Goal: Task Accomplishment & Management: Use online tool/utility

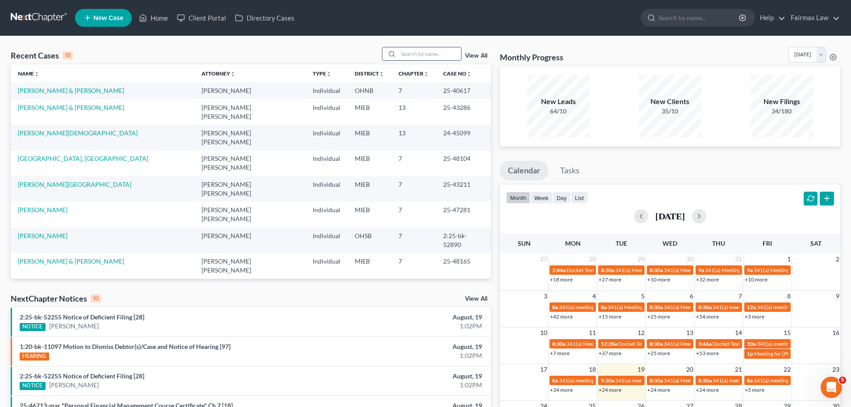
click at [429, 54] on input "search" at bounding box center [430, 53] width 63 height 13
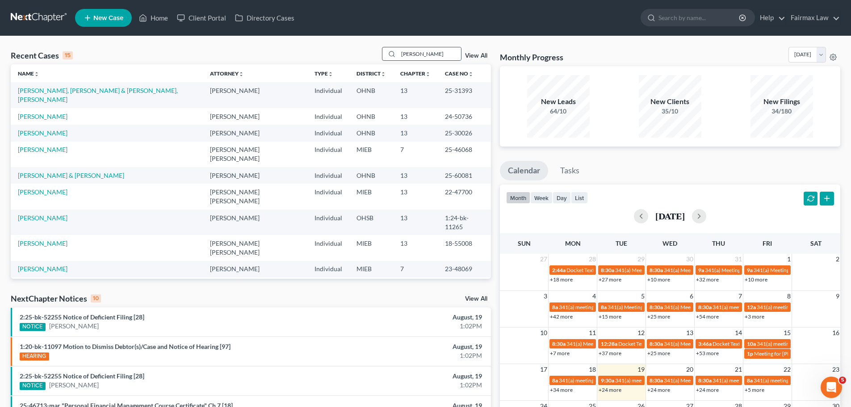
click at [428, 47] on div "wade" at bounding box center [422, 54] width 80 height 14
drag, startPoint x: 429, startPoint y: 56, endPoint x: 246, endPoint y: 46, distance: 183.5
click at [246, 46] on div "Recent Cases 15 wade View All Name unfold_more expand_more expand_less Attorney…" at bounding box center [425, 331] width 851 height 591
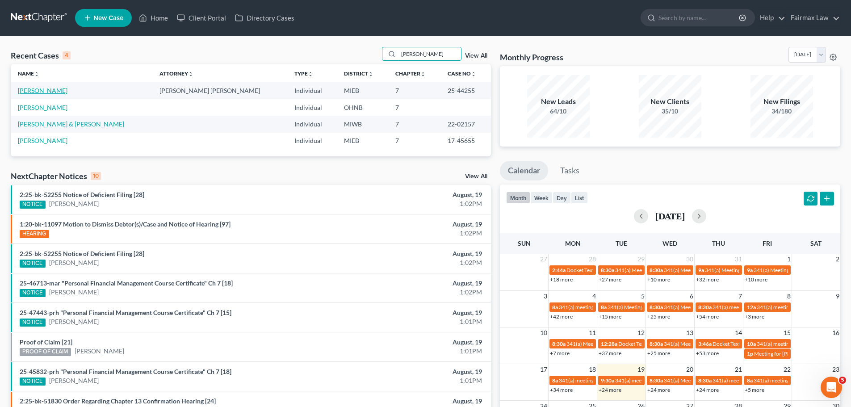
type input "[PERSON_NAME]"
click at [34, 89] on link "[PERSON_NAME]" at bounding box center [43, 91] width 50 height 8
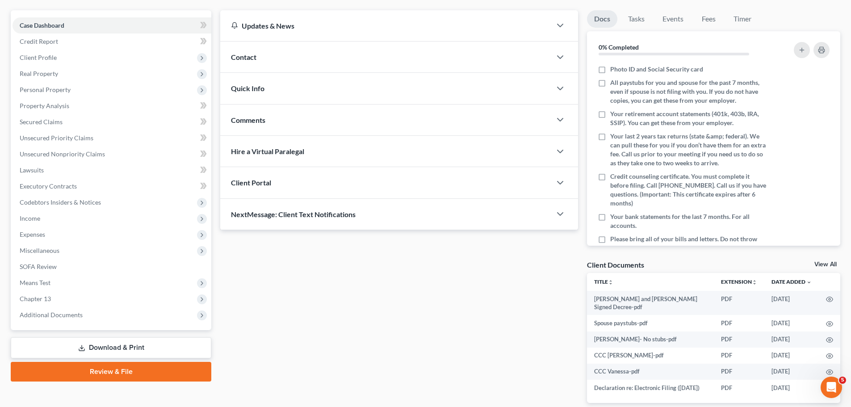
scroll to position [104, 0]
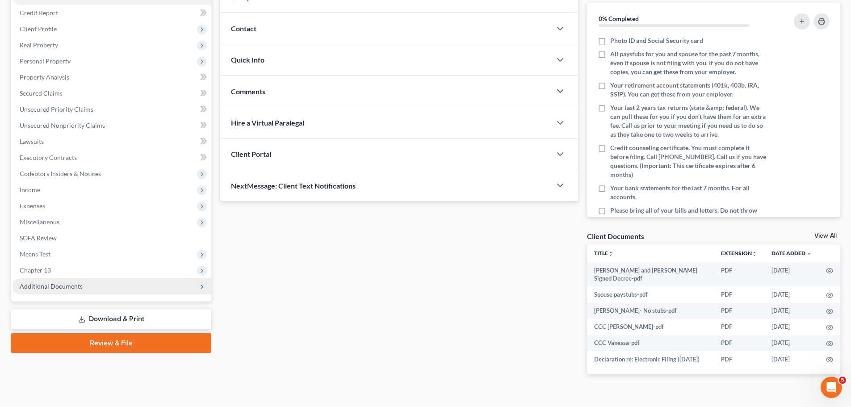
click at [81, 293] on span "Additional Documents" at bounding box center [112, 286] width 199 height 16
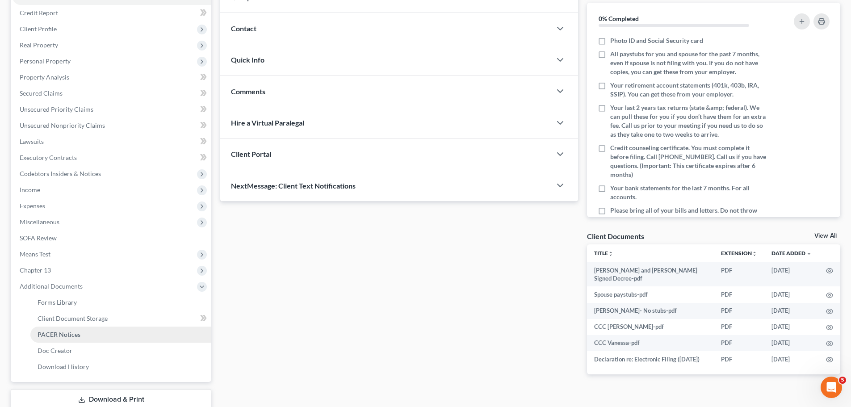
click at [58, 334] on span "PACER Notices" at bounding box center [59, 335] width 43 height 8
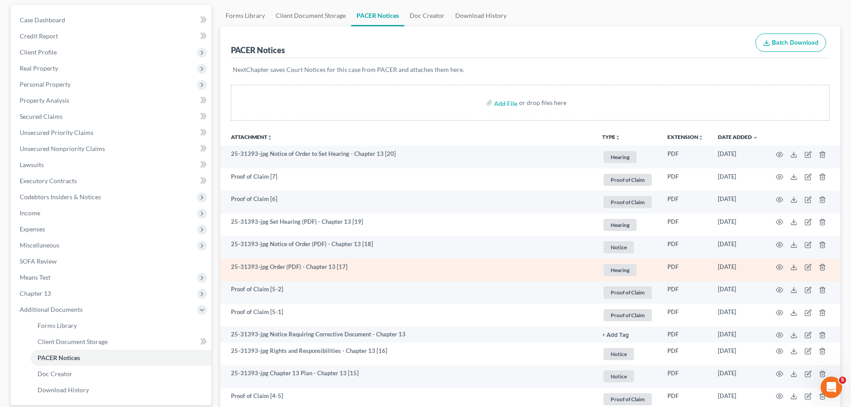
scroll to position [104, 0]
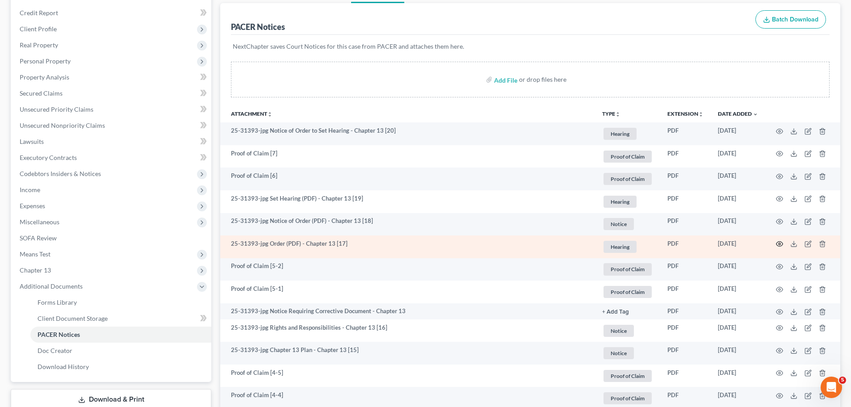
click at [779, 246] on icon "button" at bounding box center [779, 243] width 7 height 7
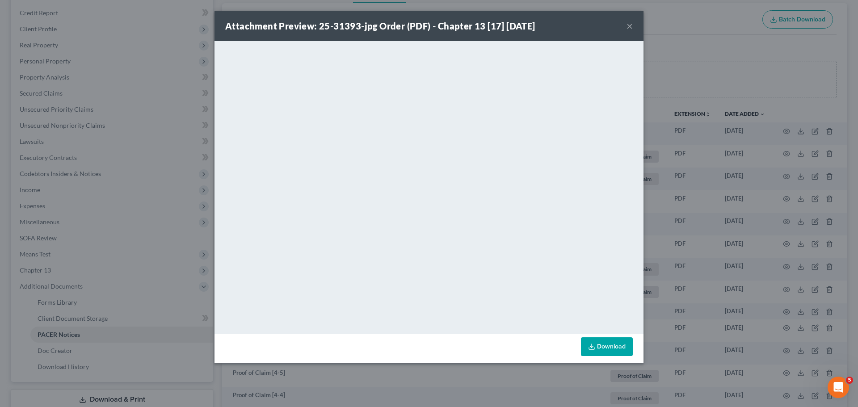
click at [740, 261] on div "Attachment Preview: 25-31393-jpg Order (PDF) - Chapter 13 [17] 07/28/2025 × <ob…" at bounding box center [429, 203] width 858 height 407
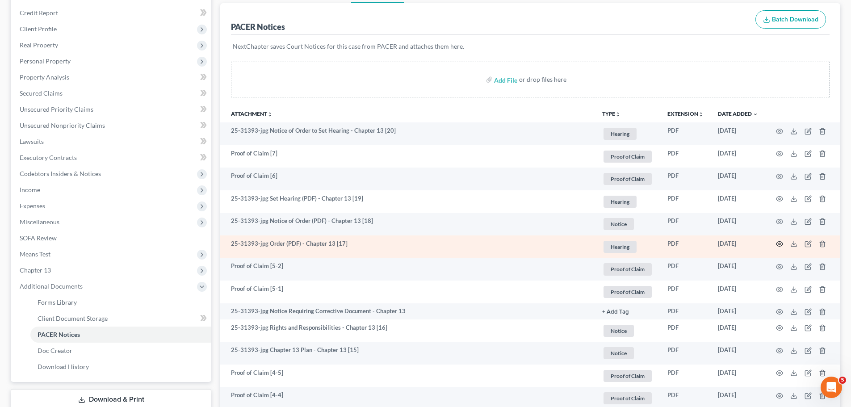
click at [779, 241] on icon "button" at bounding box center [779, 243] width 7 height 7
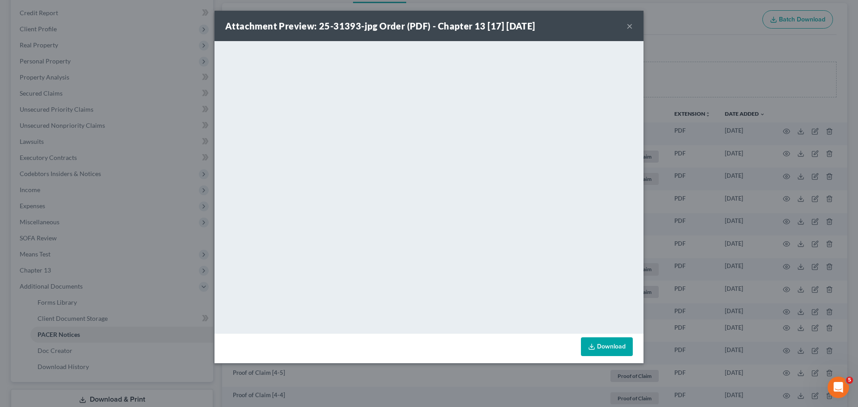
click at [776, 211] on div "Attachment Preview: 25-31393-jpg Order (PDF) - Chapter 13 [17] 07/28/2025 × <ob…" at bounding box center [429, 203] width 858 height 407
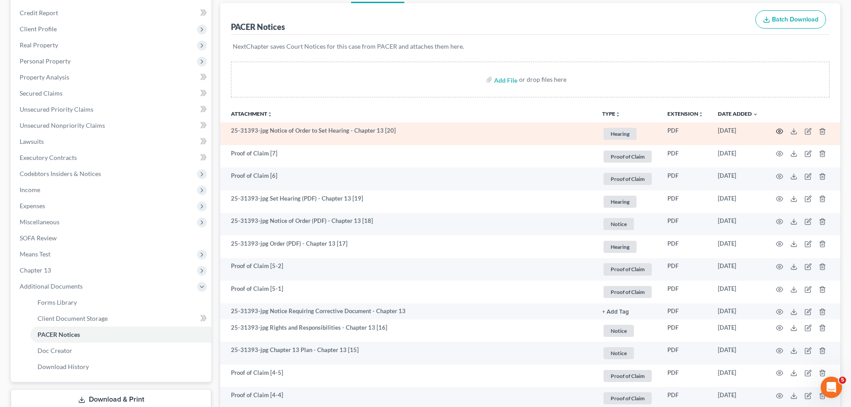
click at [780, 134] on icon "button" at bounding box center [780, 131] width 7 height 5
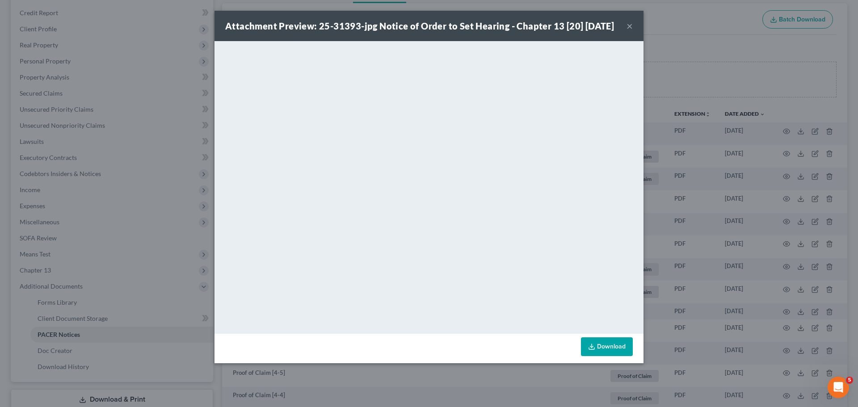
click at [687, 267] on div "Attachment Preview: 25-31393-jpg Notice of Order to Set Hearing - Chapter 13 [2…" at bounding box center [429, 203] width 858 height 407
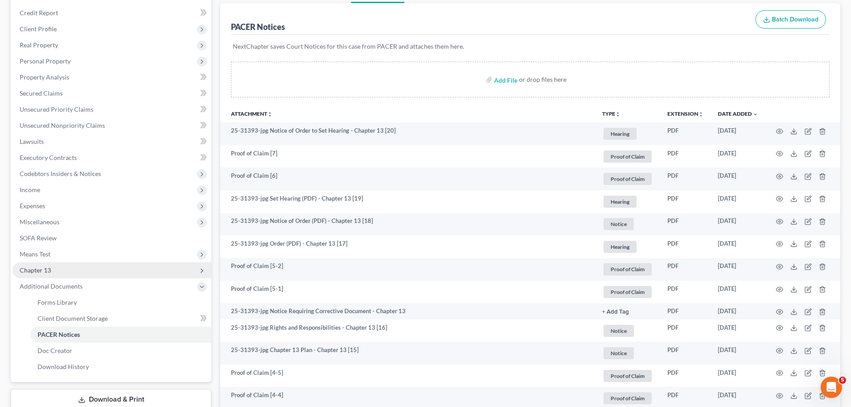
click at [80, 272] on span "Chapter 13" at bounding box center [112, 270] width 199 height 16
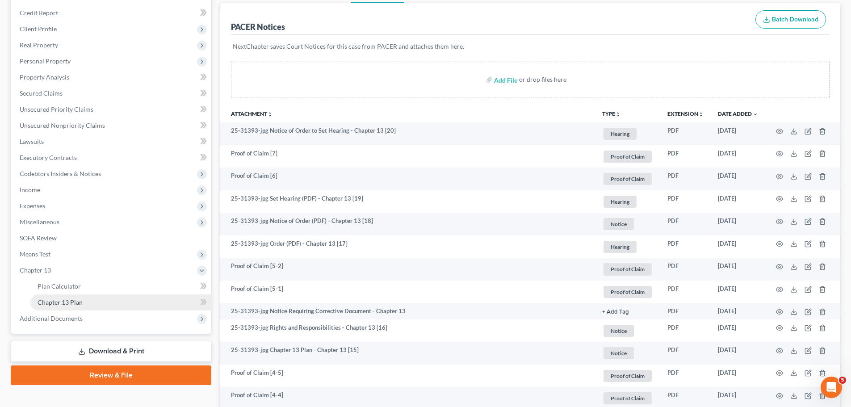
click at [65, 303] on span "Chapter 13 Plan" at bounding box center [60, 302] width 45 height 8
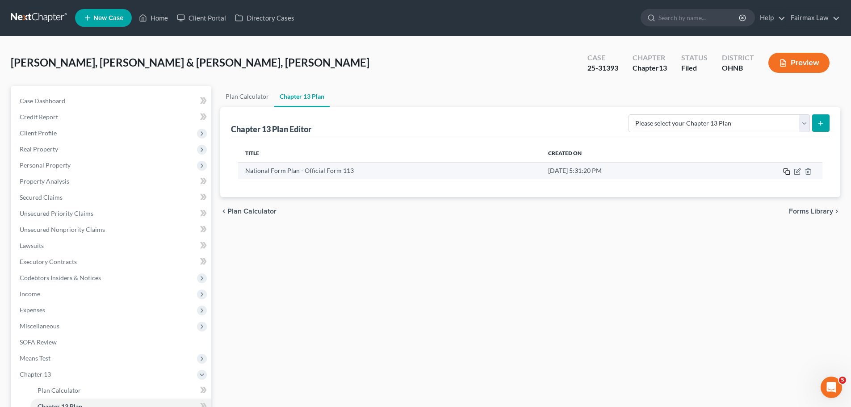
click at [786, 171] on rect "button" at bounding box center [788, 173] width 4 height 4
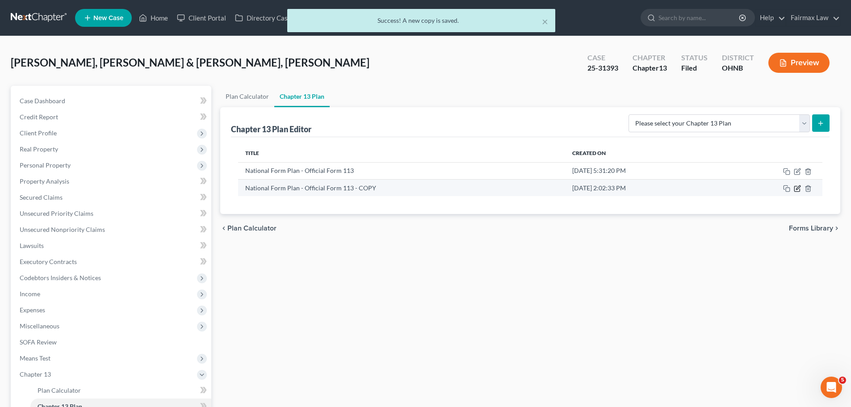
click at [798, 187] on icon "button" at bounding box center [797, 188] width 7 height 7
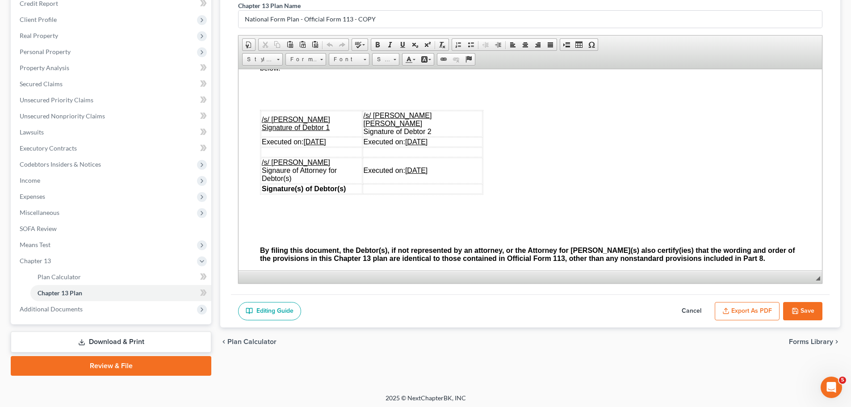
scroll to position [116, 0]
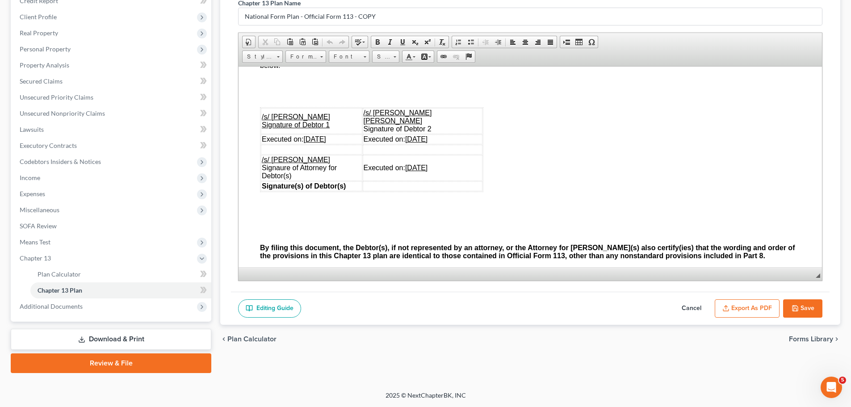
click at [704, 308] on button "Cancel" at bounding box center [691, 308] width 39 height 19
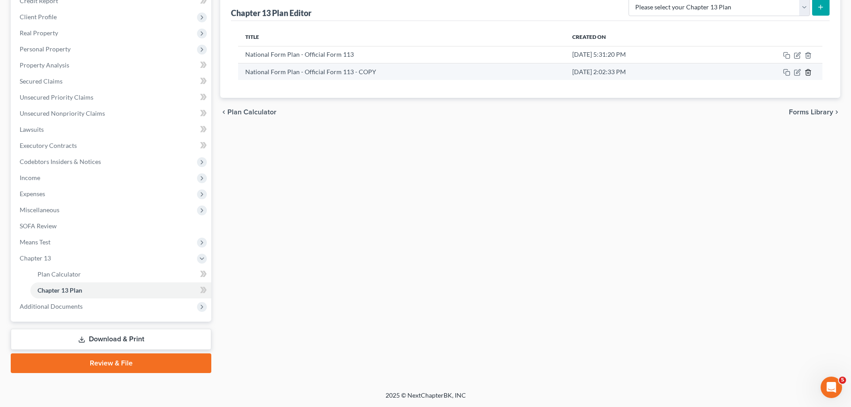
click at [808, 73] on line "button" at bounding box center [808, 73] width 0 height 2
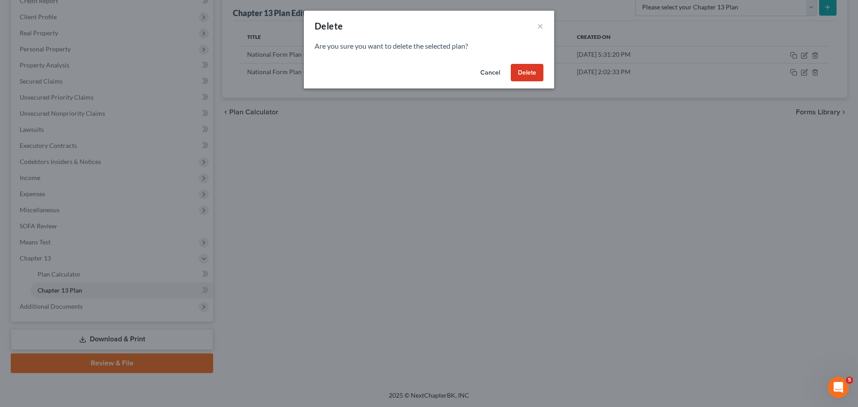
click at [528, 66] on button "Delete" at bounding box center [527, 73] width 33 height 18
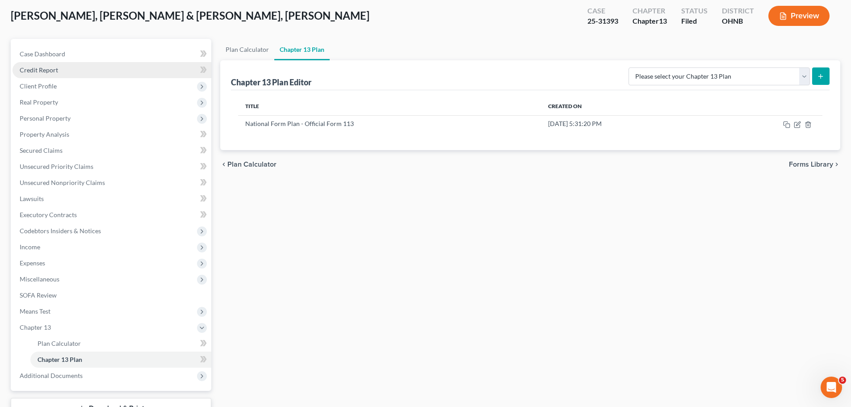
scroll to position [0, 0]
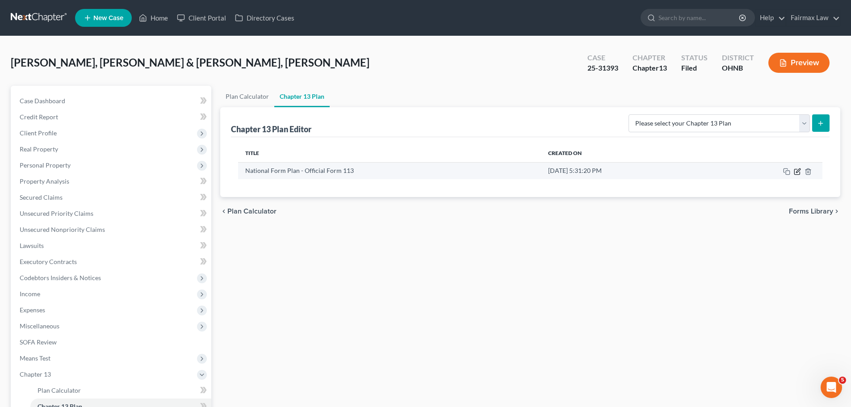
click at [797, 169] on icon "button" at bounding box center [796, 171] width 5 height 5
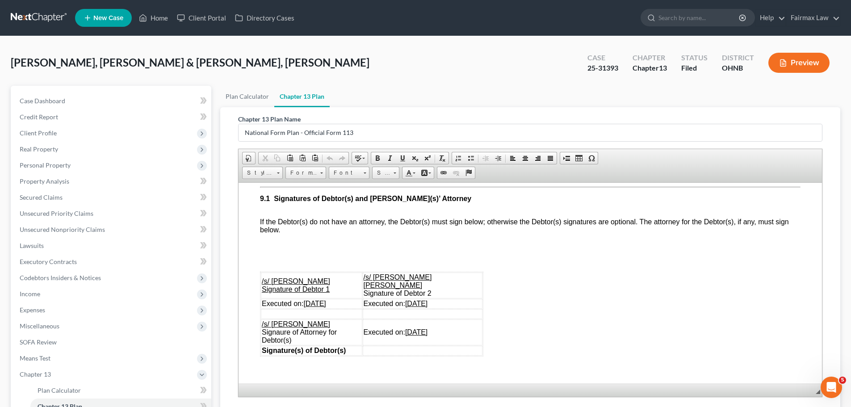
scroll to position [2711, 0]
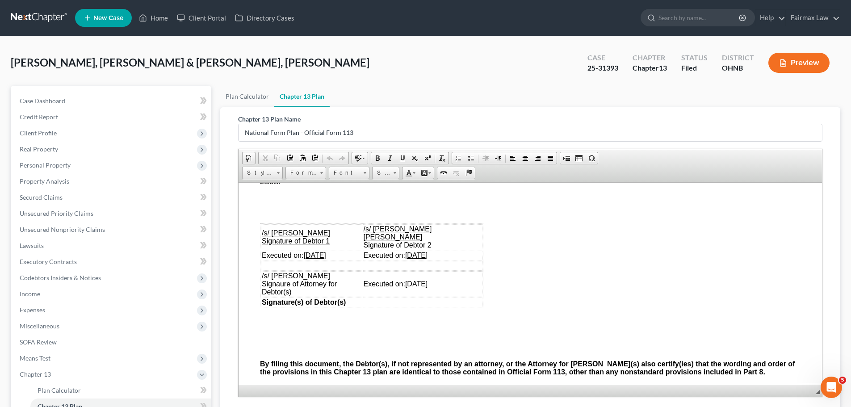
click at [310, 259] on u "07/02/2025" at bounding box center [314, 255] width 22 height 8
copy u "08/19/2025"
drag, startPoint x: 462, startPoint y: 265, endPoint x: 427, endPoint y: 261, distance: 35.9
click at [427, 260] on td "Executed on: 07/02/2025" at bounding box center [423, 255] width 120 height 10
drag, startPoint x: 462, startPoint y: 290, endPoint x: 421, endPoint y: 308, distance: 44.0
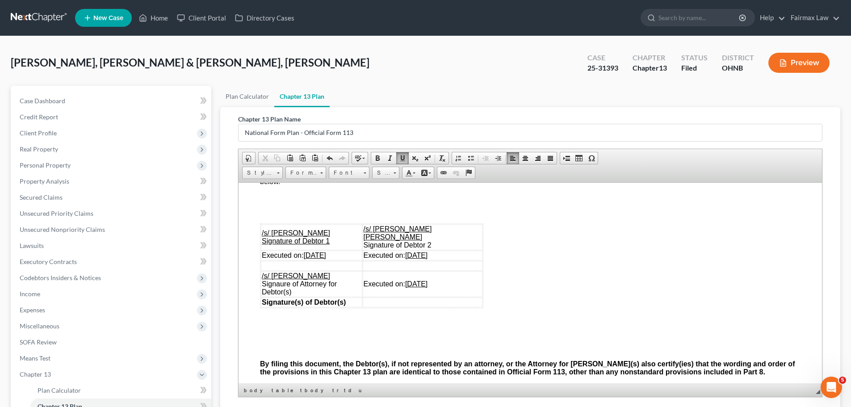
click at [421, 307] on table "/s/ Greene Wade Signature of Debtor 1 /s/ Vanessa W Adams Wade Signature of Deb…" at bounding box center [371, 265] width 223 height 85
click at [428, 283] on u "07/02/2025" at bounding box center [416, 284] width 22 height 8
drag, startPoint x: 427, startPoint y: 286, endPoint x: 461, endPoint y: 286, distance: 34.0
click at [428, 286] on u "07/02/2025" at bounding box center [416, 284] width 22 height 8
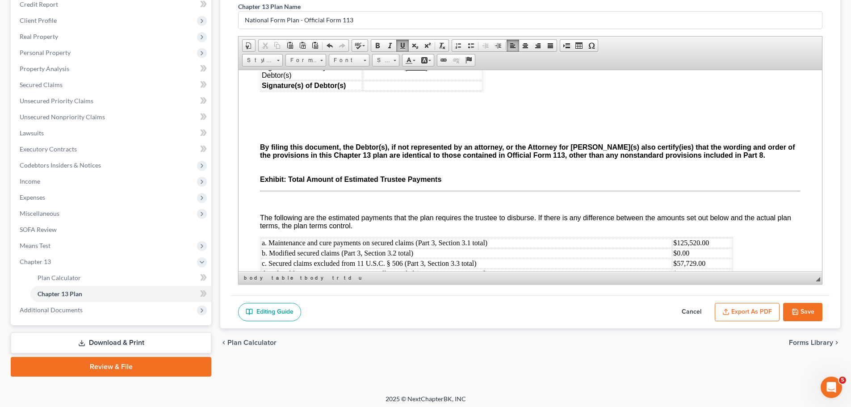
scroll to position [116, 0]
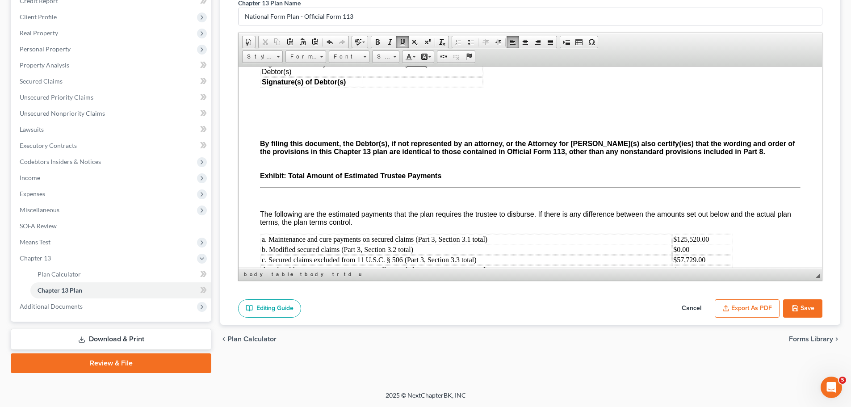
click at [757, 310] on button "Export as PDF" at bounding box center [747, 308] width 65 height 19
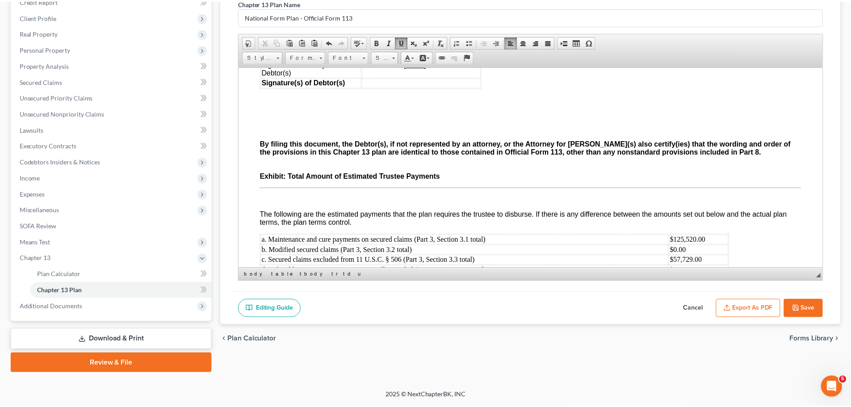
scroll to position [2799, 0]
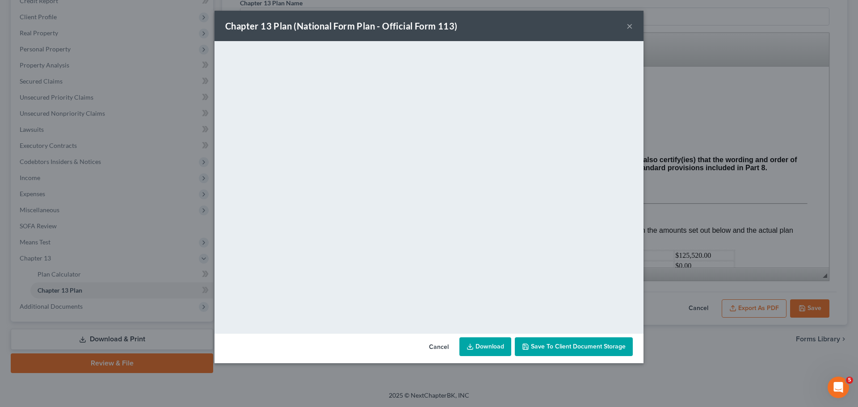
click at [496, 343] on link "Download" at bounding box center [485, 346] width 52 height 19
click at [429, 355] on button "Cancel" at bounding box center [439, 347] width 34 height 18
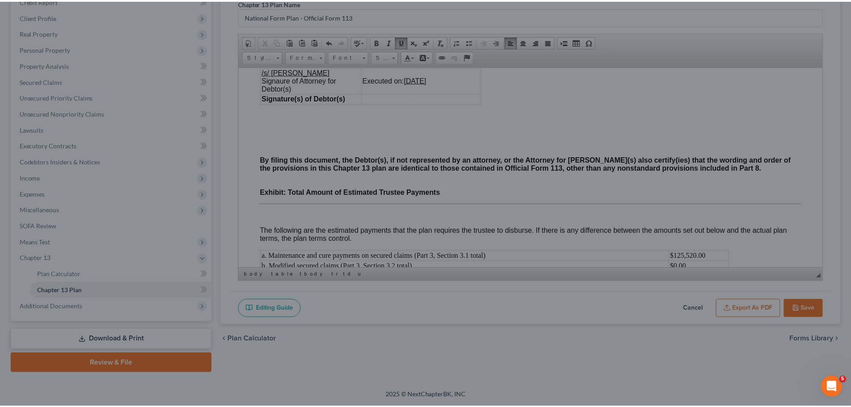
scroll to position [2815, 0]
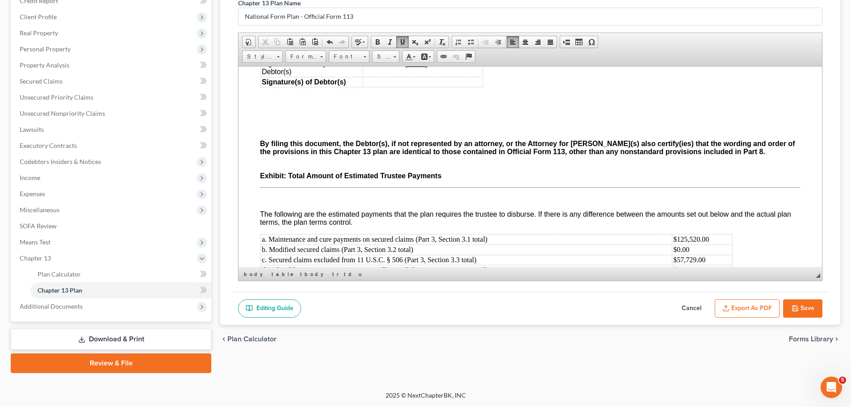
click at [812, 304] on button "Save" at bounding box center [802, 308] width 39 height 19
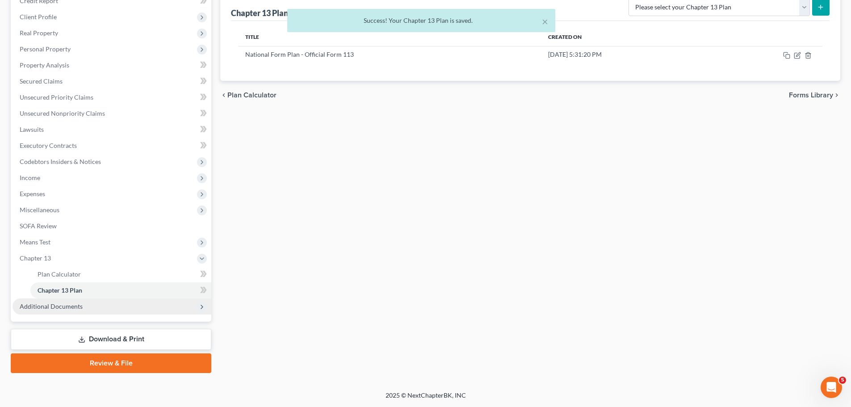
click at [90, 311] on span "Additional Documents" at bounding box center [112, 306] width 199 height 16
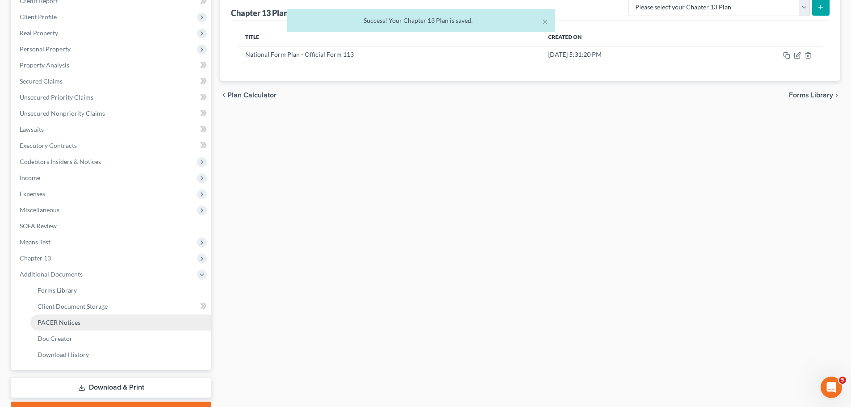
click at [76, 320] on span "PACER Notices" at bounding box center [59, 323] width 43 height 8
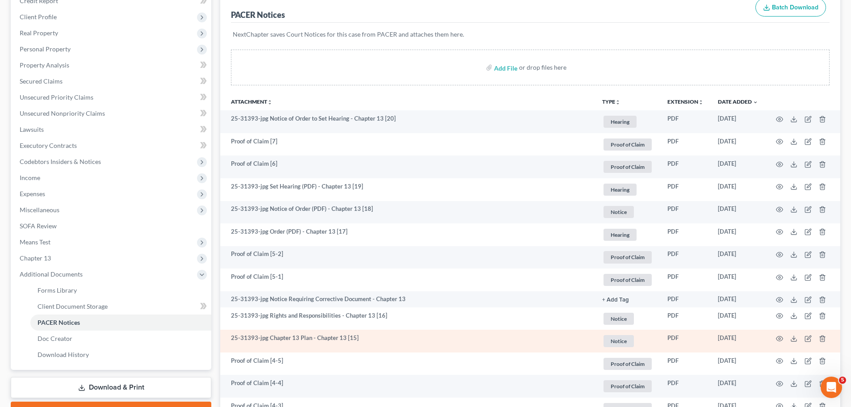
scroll to position [42, 0]
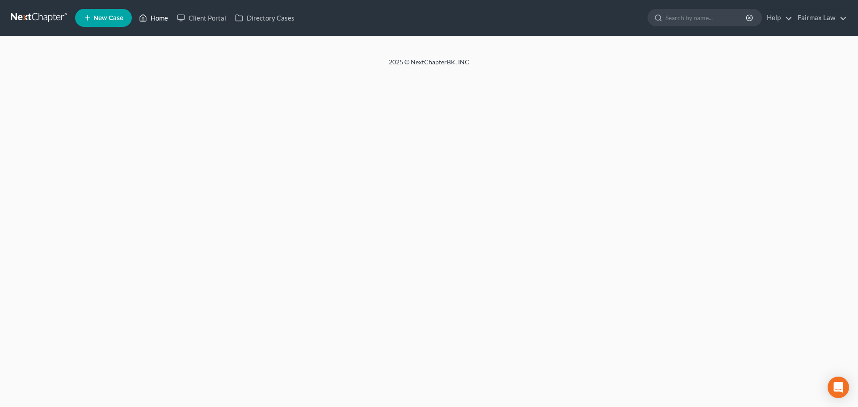
click at [149, 14] on link "Home" at bounding box center [153, 18] width 38 height 16
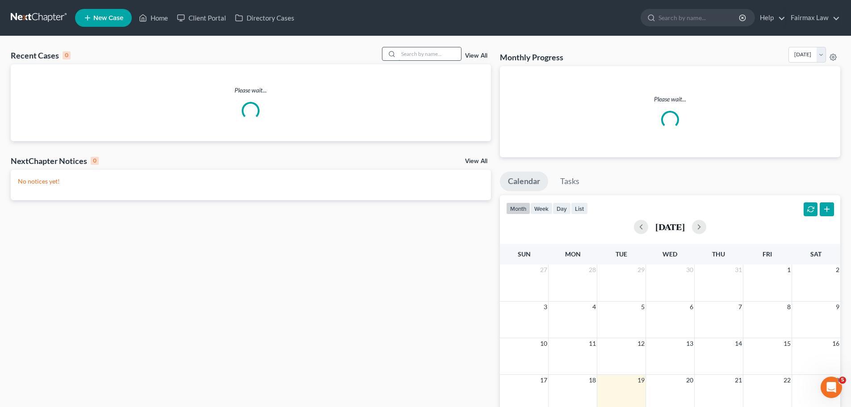
click at [436, 53] on input "search" at bounding box center [430, 53] width 63 height 13
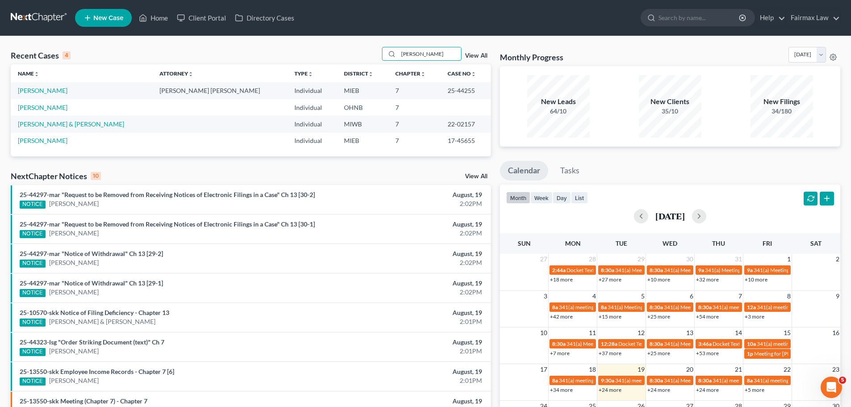
drag, startPoint x: 449, startPoint y: 51, endPoint x: 300, endPoint y: 42, distance: 148.7
click at [300, 42] on div "Recent Cases 4 [PERSON_NAME] View All Name unfold_more expand_more expand_less …" at bounding box center [425, 270] width 851 height 468
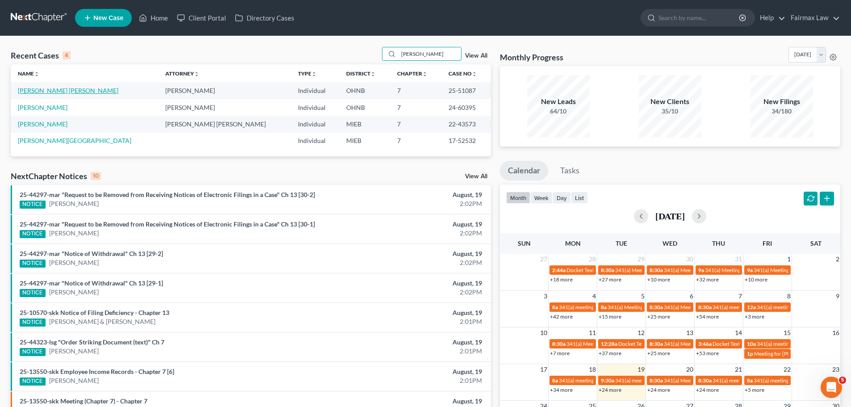
type input "[PERSON_NAME]"
click at [73, 93] on link "[PERSON_NAME] [PERSON_NAME]" at bounding box center [68, 91] width 101 height 8
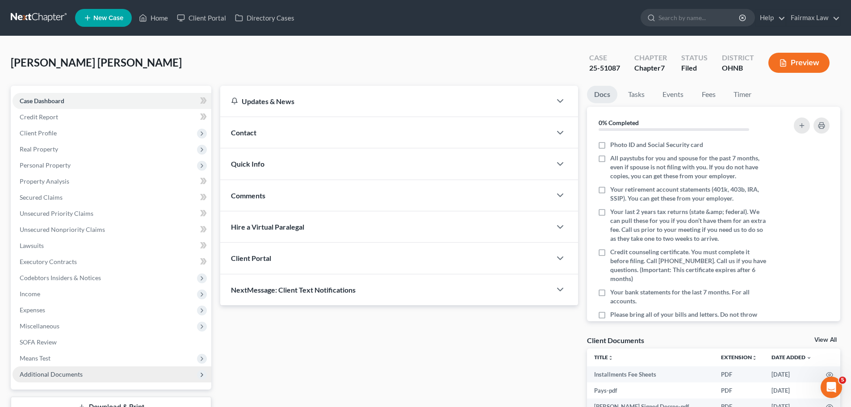
click at [109, 376] on span "Additional Documents" at bounding box center [112, 374] width 199 height 16
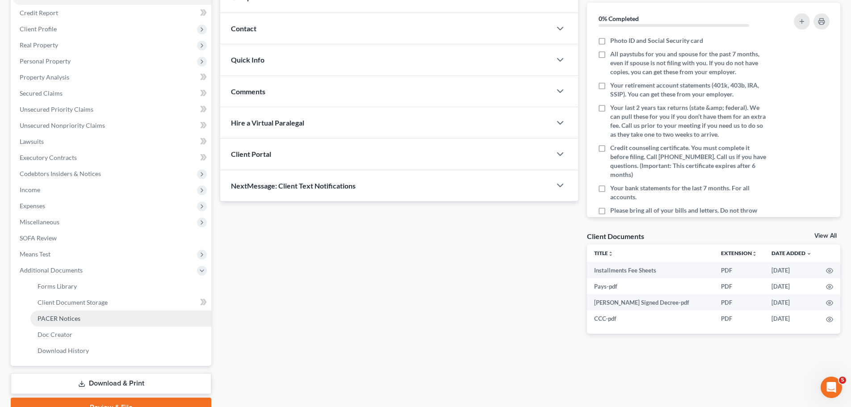
click at [84, 312] on link "PACER Notices" at bounding box center [120, 319] width 181 height 16
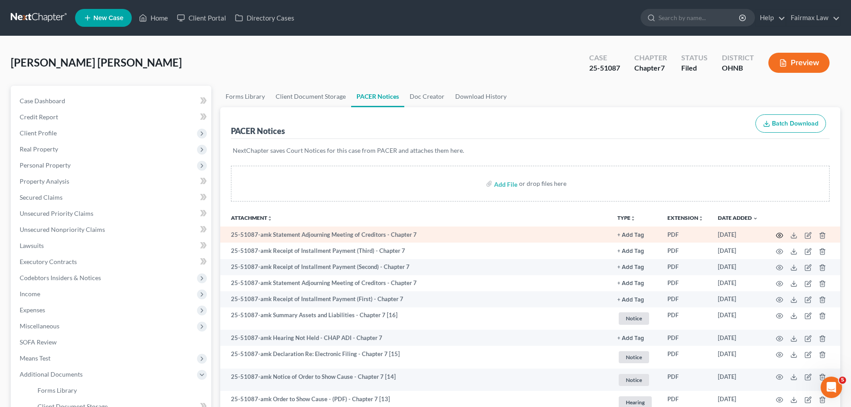
click at [779, 235] on icon "button" at bounding box center [779, 235] width 7 height 7
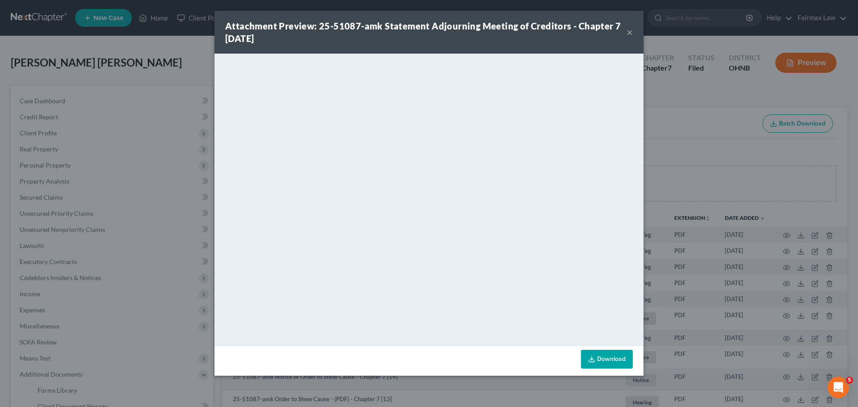
click at [690, 271] on div "Attachment Preview: 25-51087-amk Statement Adjourning Meeting of Creditors - Ch…" at bounding box center [429, 203] width 858 height 407
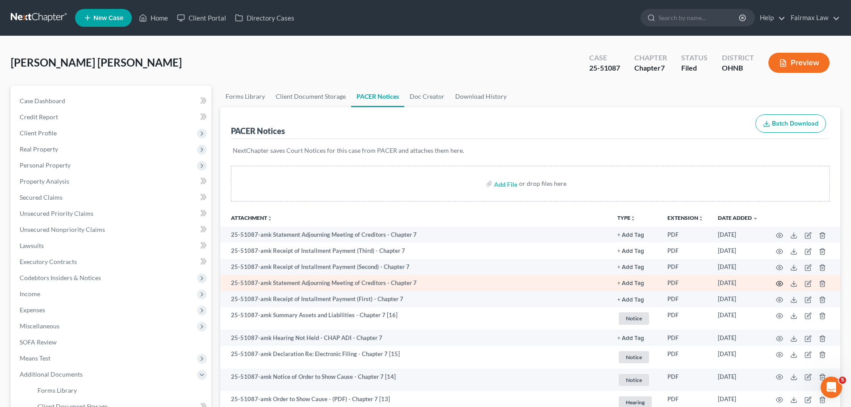
click at [782, 283] on icon "button" at bounding box center [779, 283] width 7 height 7
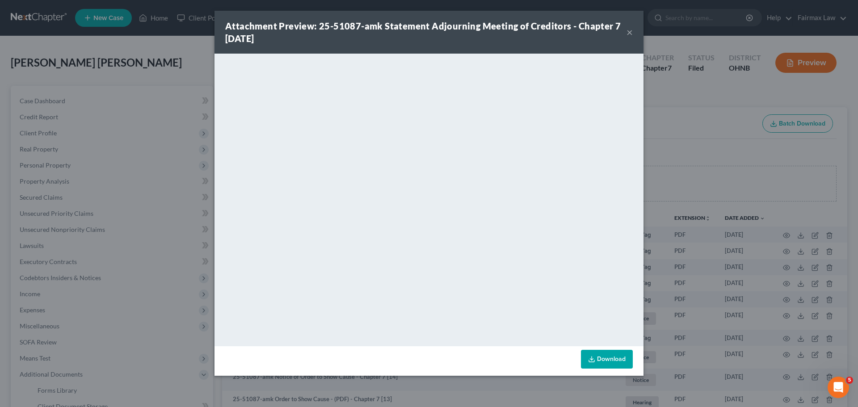
click at [749, 286] on div "Attachment Preview: 25-51087-amk Statement Adjourning Meeting of Creditors - Ch…" at bounding box center [429, 203] width 858 height 407
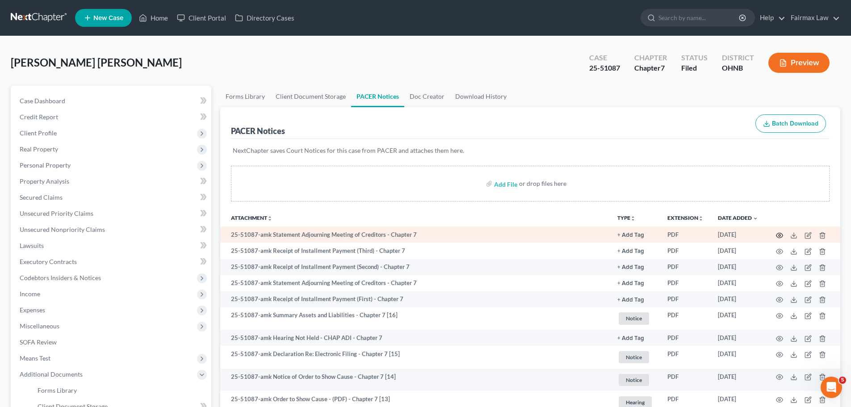
click at [780, 237] on icon "button" at bounding box center [779, 235] width 7 height 7
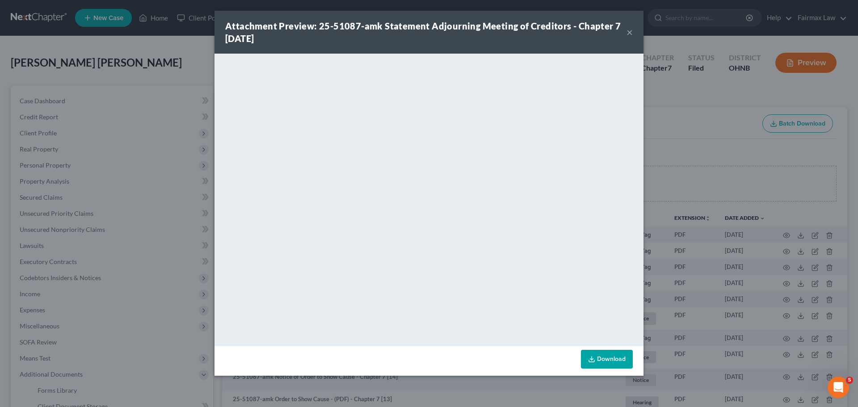
click at [725, 236] on div "Attachment Preview: 25-51087-amk Statement Adjourning Meeting of Creditors - Ch…" at bounding box center [429, 203] width 858 height 407
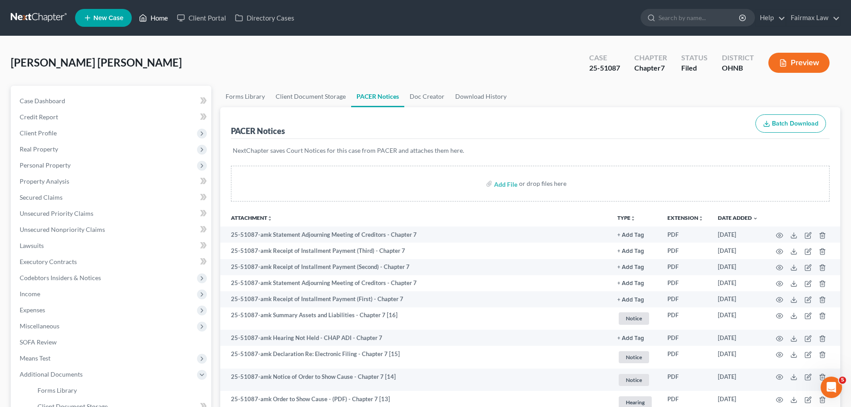
click at [161, 14] on link "Home" at bounding box center [153, 18] width 38 height 16
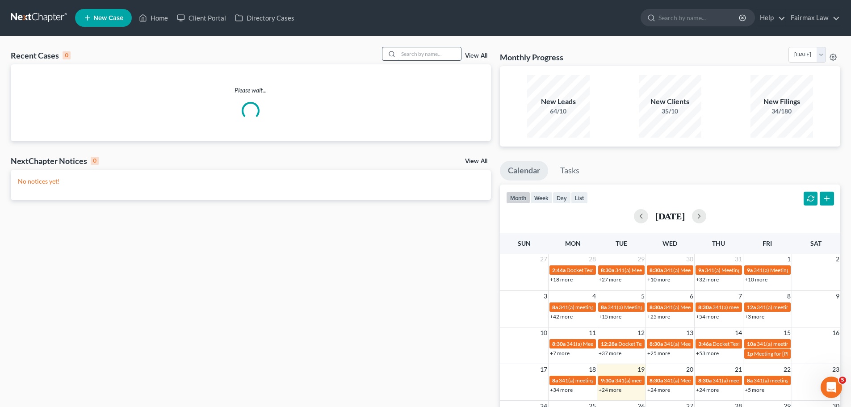
click at [455, 48] on input "search" at bounding box center [430, 53] width 63 height 13
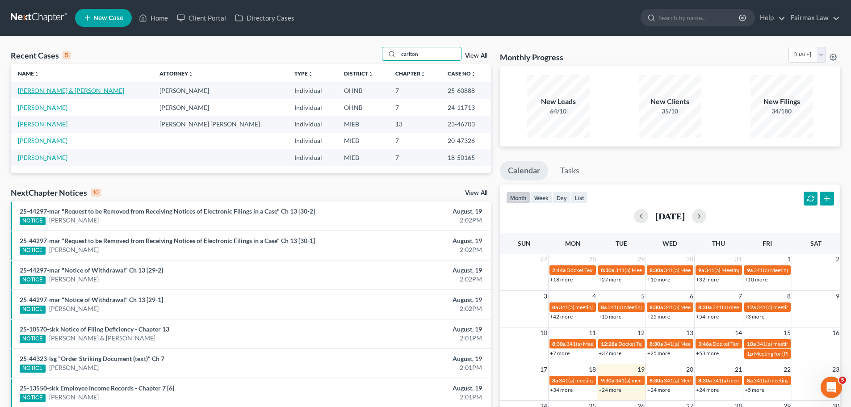
type input "carlton"
click at [33, 90] on link "[PERSON_NAME] & [PERSON_NAME]" at bounding box center [71, 91] width 106 height 8
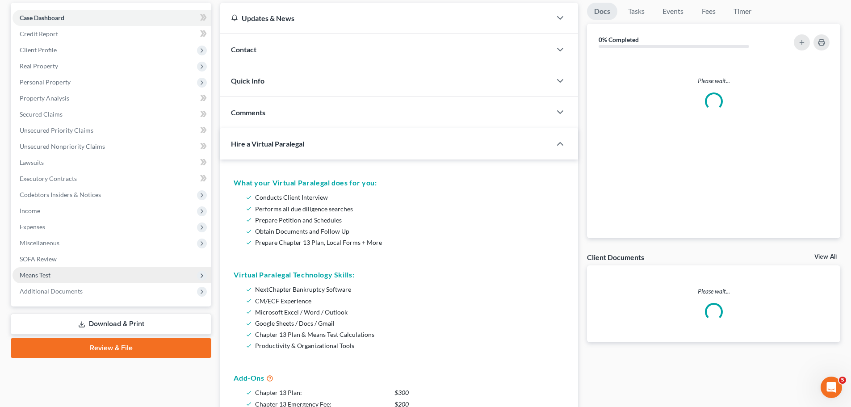
scroll to position [172, 0]
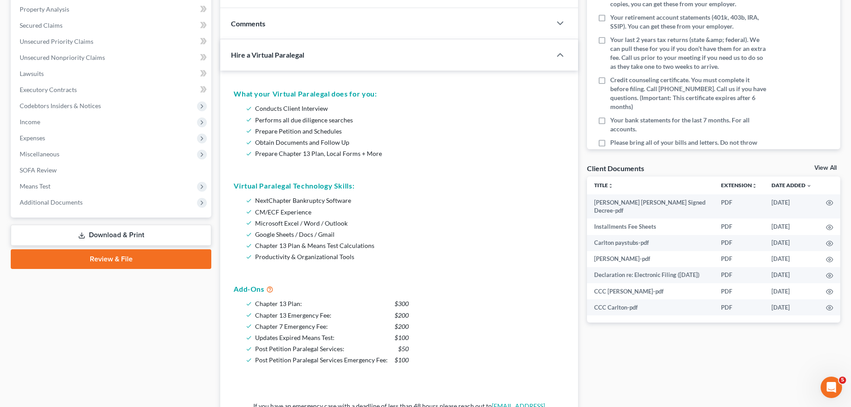
click at [86, 211] on div "Case Dashboard Payments Invoices Payments Payments Credit Report Client Profile…" at bounding box center [111, 66] width 201 height 304
click at [84, 209] on span "Additional Documents" at bounding box center [112, 202] width 199 height 16
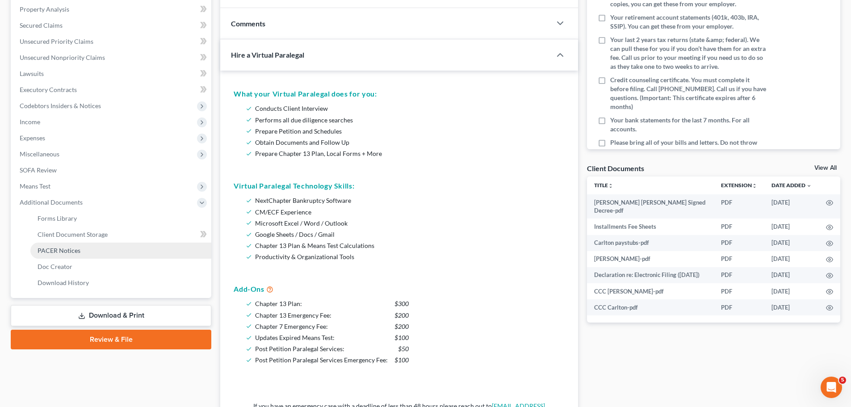
click at [67, 244] on link "PACER Notices" at bounding box center [120, 251] width 181 height 16
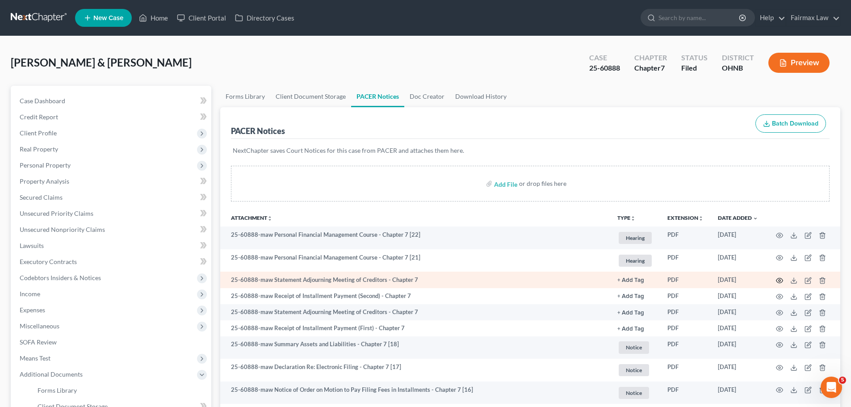
click at [780, 277] on icon "button" at bounding box center [779, 280] width 7 height 7
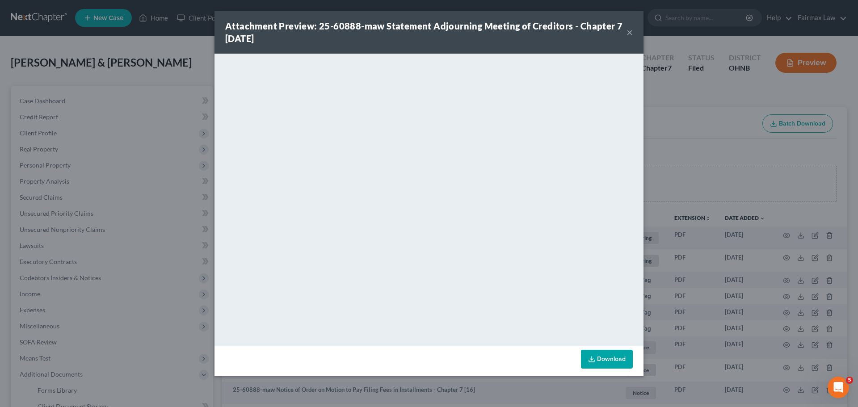
click at [758, 200] on div "Attachment Preview: 25-60888-maw Statement Adjourning Meeting of Creditors - Ch…" at bounding box center [429, 203] width 858 height 407
